Goal: Information Seeking & Learning: Learn about a topic

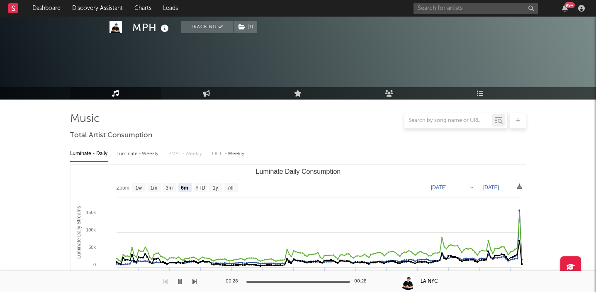
select select "6m"
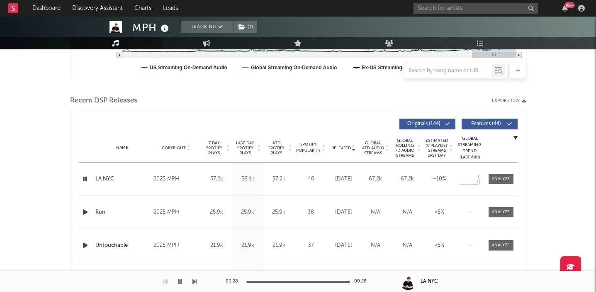
scroll to position [566, 0]
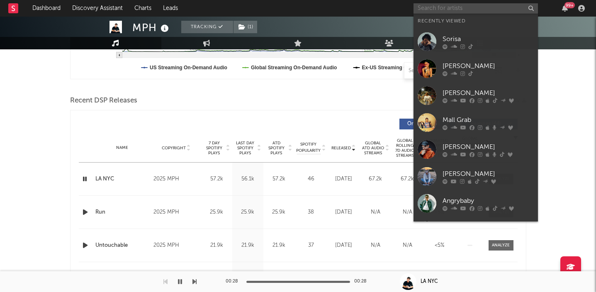
click at [469, 11] on input "text" at bounding box center [476, 8] width 124 height 10
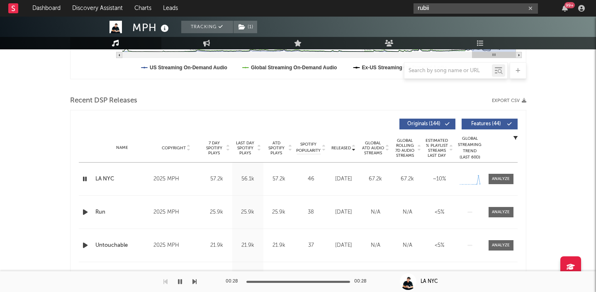
click at [440, 10] on input "rubii" at bounding box center [476, 8] width 124 height 10
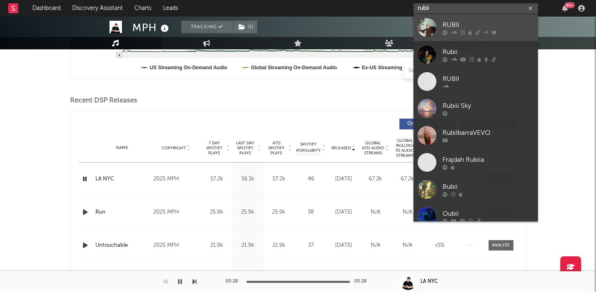
type input "rubii"
click at [468, 22] on div "RUBII" at bounding box center [488, 25] width 91 height 10
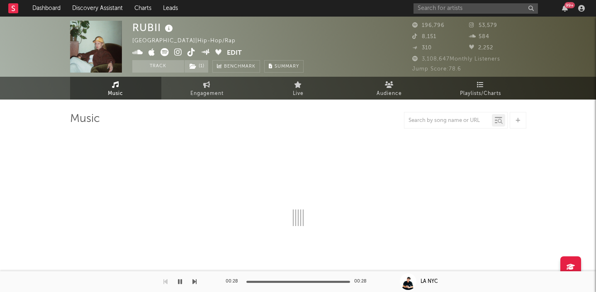
select select "6m"
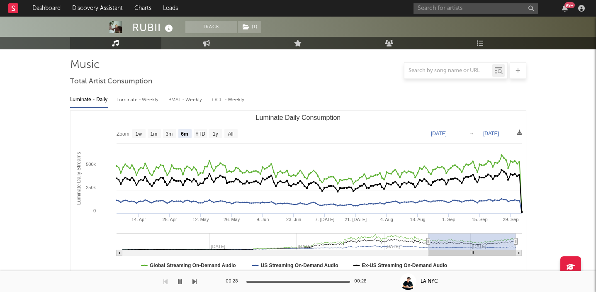
scroll to position [30, 0]
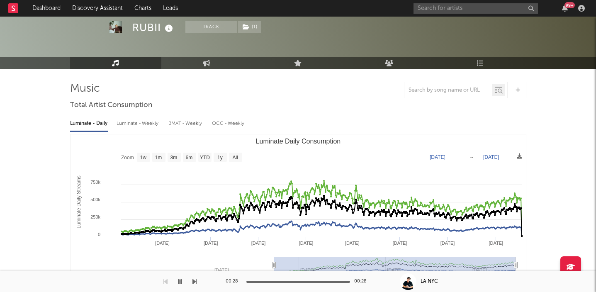
type input "[DATE]"
drag, startPoint x: 427, startPoint y: 265, endPoint x: 274, endPoint y: 262, distance: 153.5
click at [274, 262] on icon "Luminate Daily Consumption" at bounding box center [273, 265] width 3 height 6
click at [567, 15] on div "99 +" at bounding box center [501, 8] width 174 height 17
click at [567, 10] on icon "button" at bounding box center [565, 8] width 6 height 7
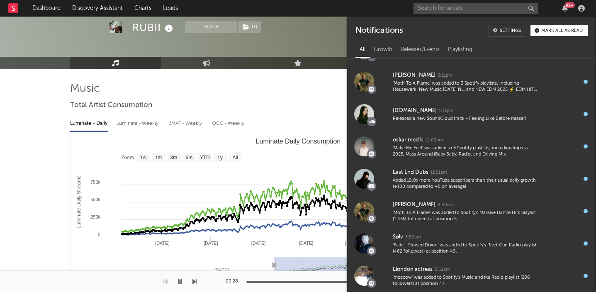
scroll to position [818, 0]
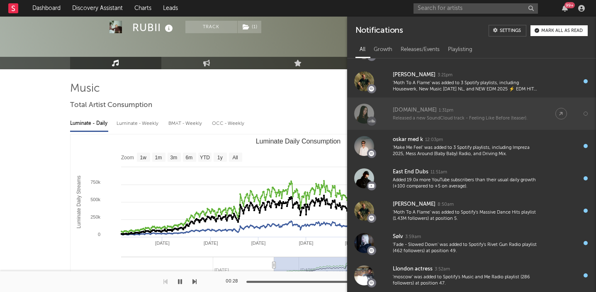
click at [397, 112] on div "[DOMAIN_NAME]" at bounding box center [415, 110] width 44 height 10
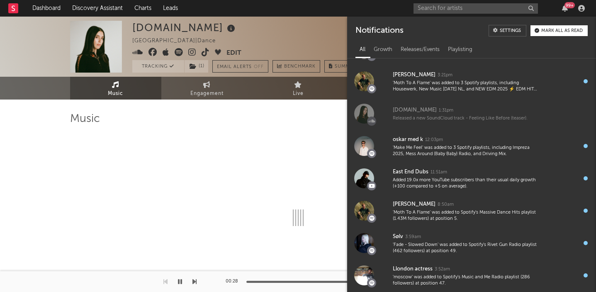
click at [330, 117] on div at bounding box center [298, 120] width 456 height 17
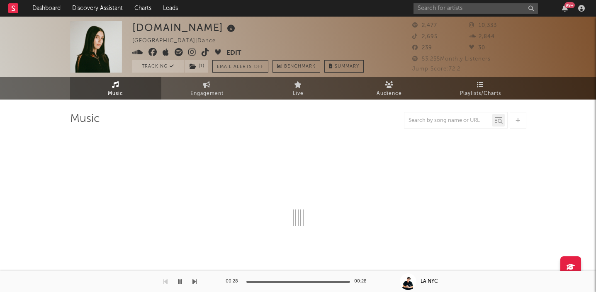
select select "6m"
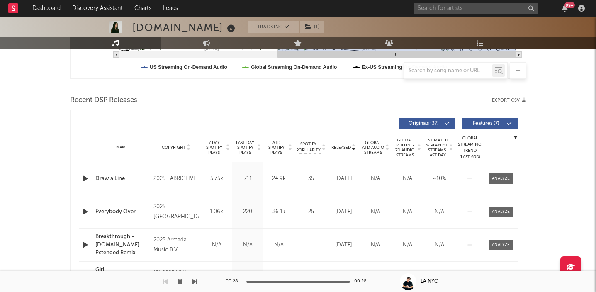
scroll to position [257, 0]
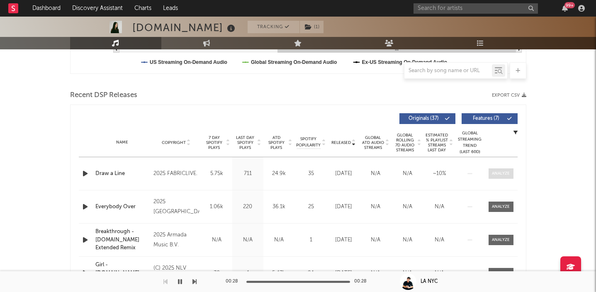
click at [500, 177] on span at bounding box center [501, 173] width 25 height 10
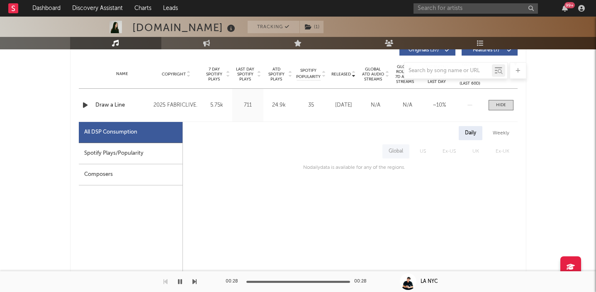
scroll to position [326, 0]
click at [133, 153] on div "Spotify Plays/Popularity" at bounding box center [131, 153] width 104 height 21
select select "1w"
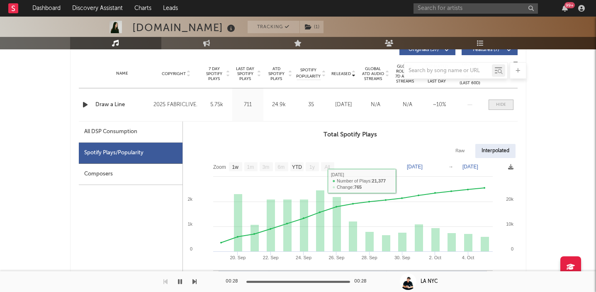
click at [501, 106] on div at bounding box center [501, 105] width 10 height 6
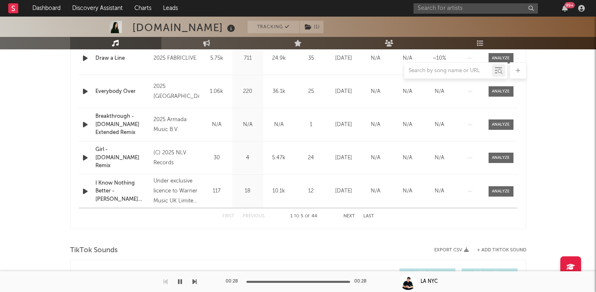
scroll to position [373, 0]
click at [512, 156] on span at bounding box center [501, 157] width 25 height 10
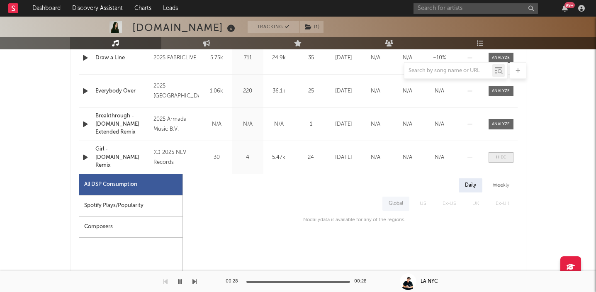
click at [497, 161] on span at bounding box center [501, 157] width 25 height 10
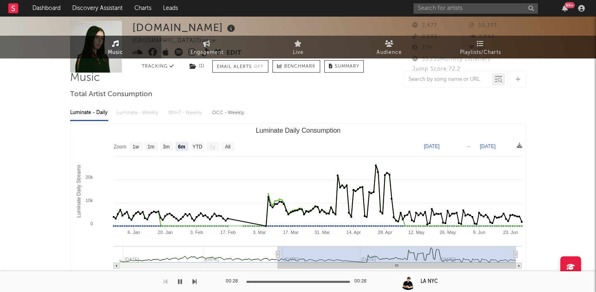
scroll to position [0, 0]
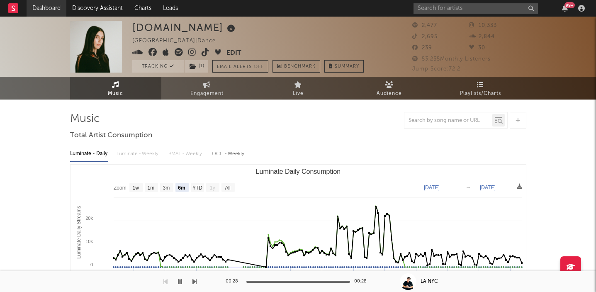
click at [52, 13] on link "Dashboard" at bounding box center [47, 8] width 40 height 17
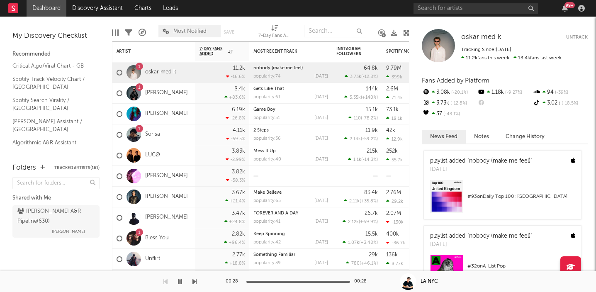
click at [572, 37] on button "Untrack" at bounding box center [577, 37] width 22 height 8
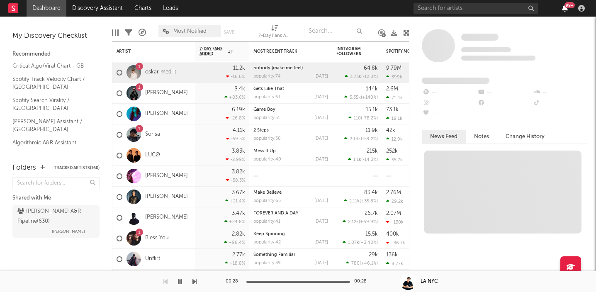
click at [567, 10] on icon "button" at bounding box center [565, 8] width 6 height 7
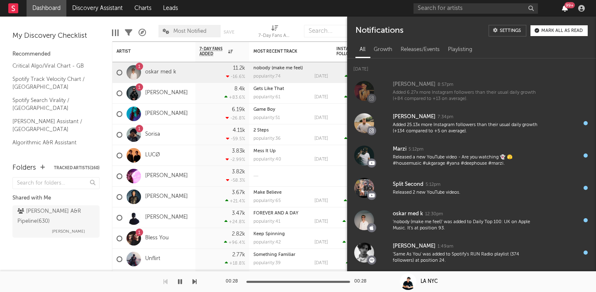
click at [567, 10] on icon "button" at bounding box center [565, 8] width 6 height 7
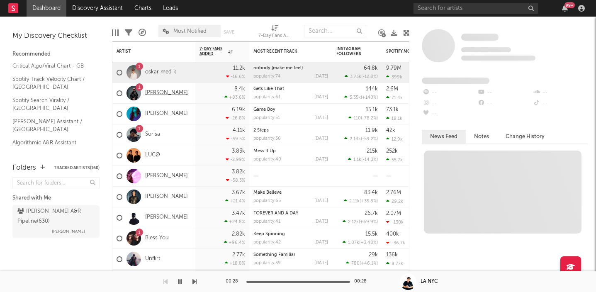
click at [158, 95] on link "[PERSON_NAME]" at bounding box center [166, 93] width 43 height 7
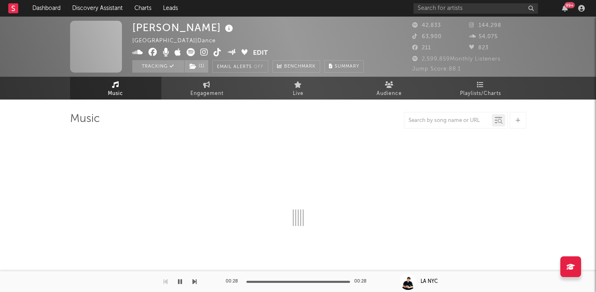
select select "6m"
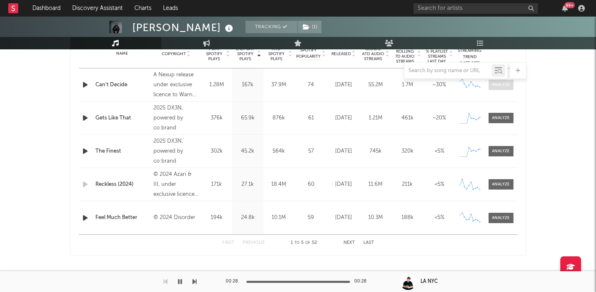
scroll to position [347, 0]
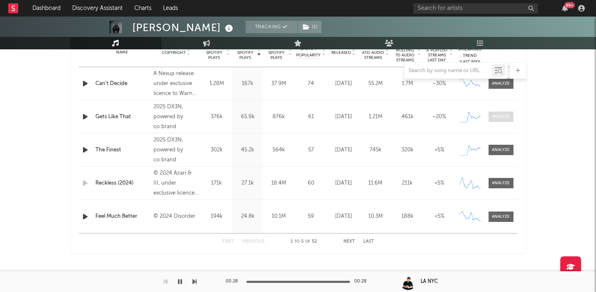
click at [504, 115] on div at bounding box center [501, 117] width 18 height 6
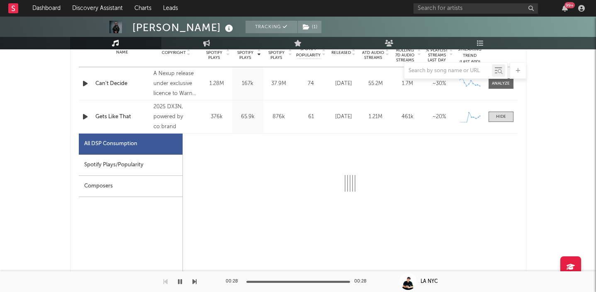
select select "1w"
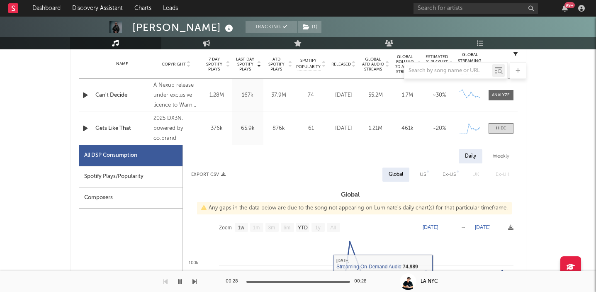
scroll to position [317, 0]
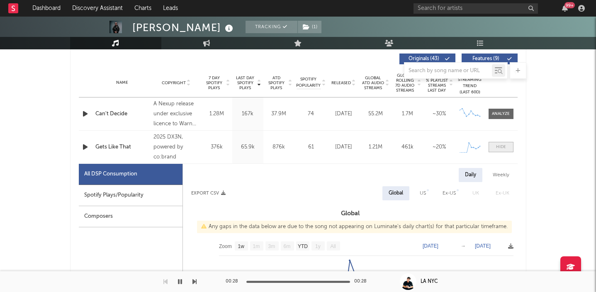
click at [497, 147] on div at bounding box center [501, 147] width 10 height 6
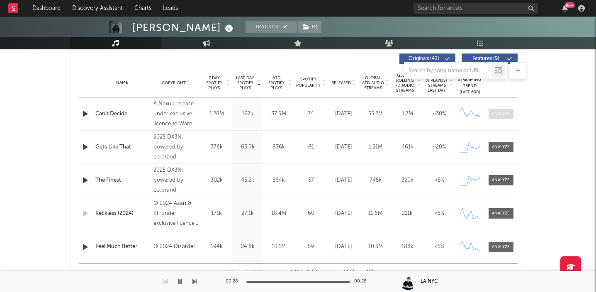
click at [505, 116] on div at bounding box center [501, 114] width 18 height 6
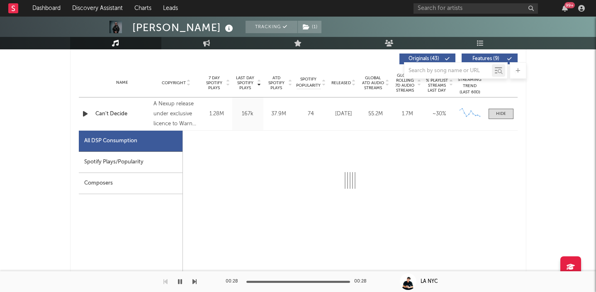
select select "1w"
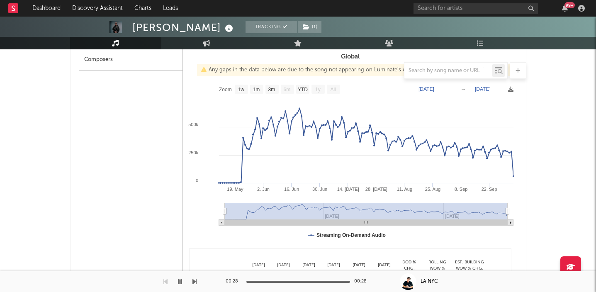
scroll to position [446, 0]
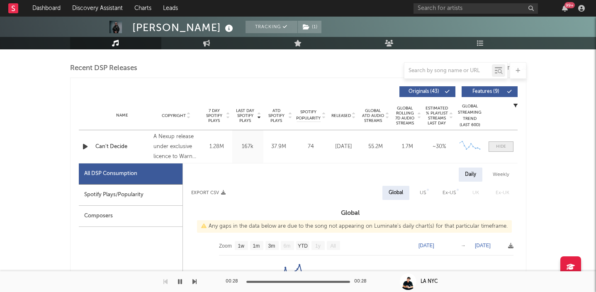
click at [498, 144] on div at bounding box center [501, 147] width 10 height 6
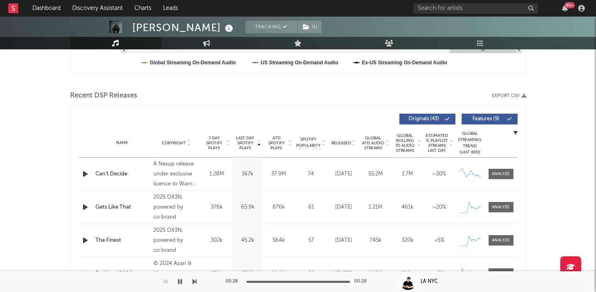
scroll to position [0, 0]
